Goal: Check status: Check status

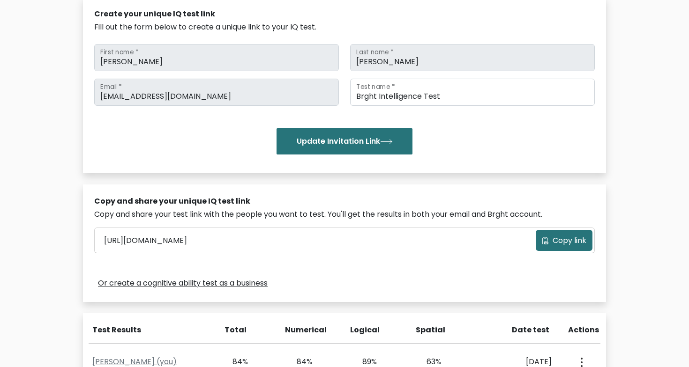
scroll to position [273, 0]
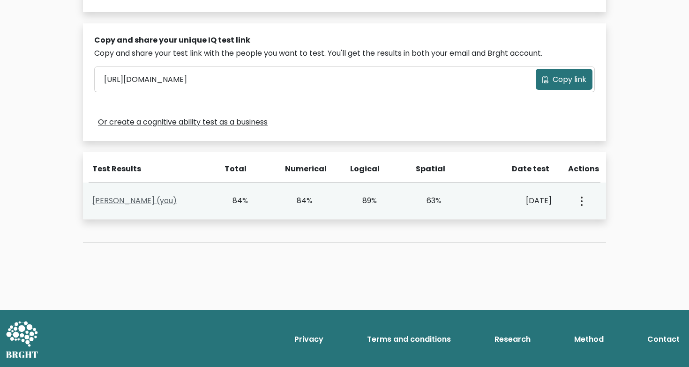
click at [147, 202] on link "[PERSON_NAME] (you)" at bounding box center [134, 200] width 84 height 11
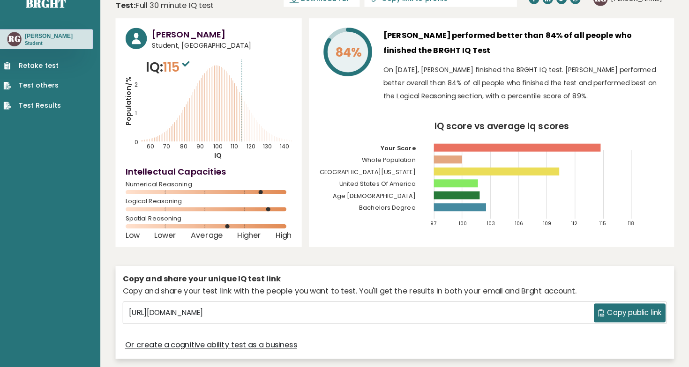
scroll to position [18, 0]
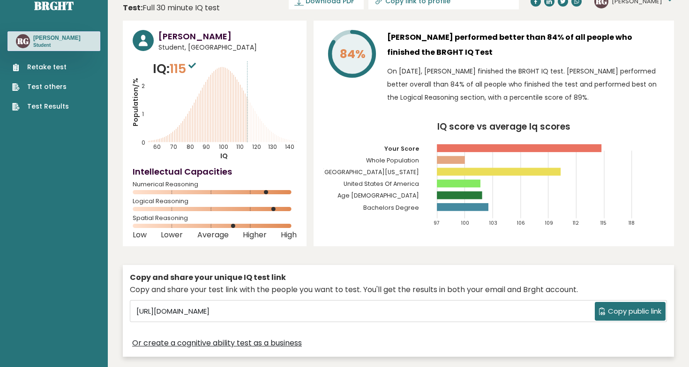
drag, startPoint x: 560, startPoint y: 169, endPoint x: 560, endPoint y: 227, distance: 57.6
click at [560, 227] on icon "IQ score vs average Iq scores 97 100 103 106 109 112 115 118 Your Score Whole P…" at bounding box center [493, 179] width 341 height 112
drag, startPoint x: 482, startPoint y: 197, endPoint x: 521, endPoint y: 197, distance: 38.9
click at [521, 197] on icon "IQ score vs average Iq scores 97 100 103 106 109 112 115 118 Your Score Whole P…" at bounding box center [493, 179] width 341 height 112
click at [592, 205] on icon "IQ score vs average Iq scores 97 100 103 106 109 112 115 118 Your Score Whole P…" at bounding box center [493, 179] width 341 height 112
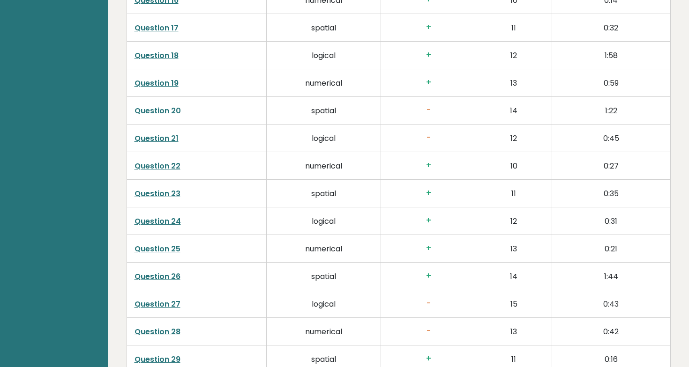
scroll to position [2371, 0]
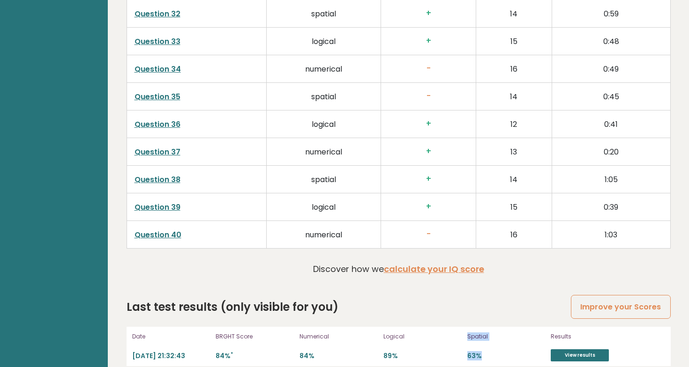
drag, startPoint x: 483, startPoint y: 347, endPoint x: 452, endPoint y: 347, distance: 31.9
click at [452, 347] on div "Date 2025-09-11 21:32:43 BRGHT Score 84% * Numerical 84% Logical 89% Spatial 63…" at bounding box center [398, 346] width 544 height 39
click at [571, 352] on div "Date 2025-09-11 21:32:43 BRGHT Score 84% * Numerical 84% Logical 89% Spatial 63…" at bounding box center [398, 346] width 544 height 39
